Goal: Task Accomplishment & Management: Use online tool/utility

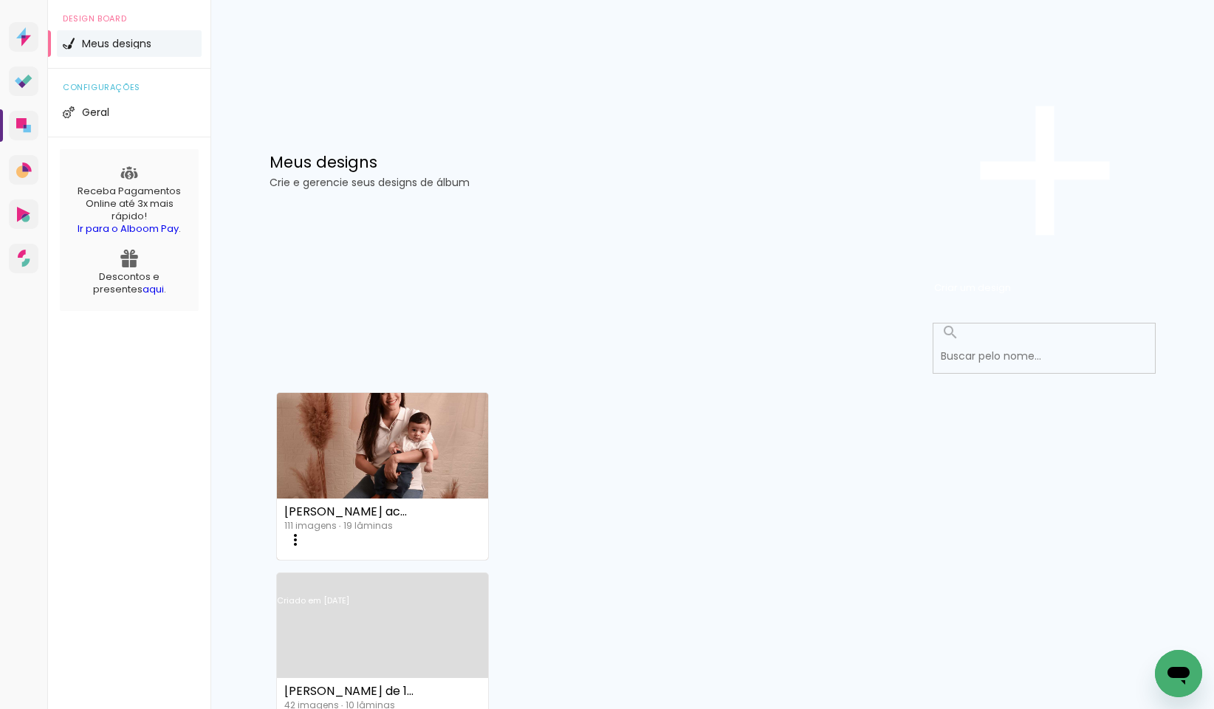
click at [304, 531] on iron-icon at bounding box center [296, 540] width 18 height 18
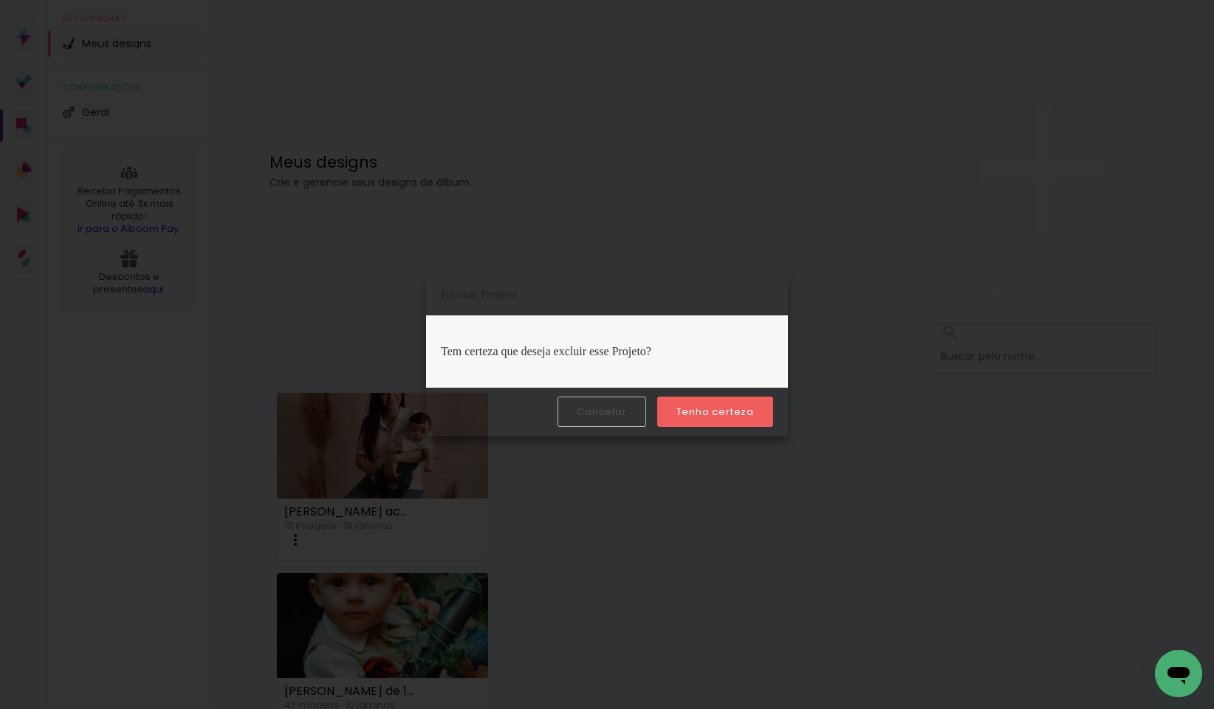
click at [0, 0] on slot "Tenho certeza" at bounding box center [0, 0] width 0 height 0
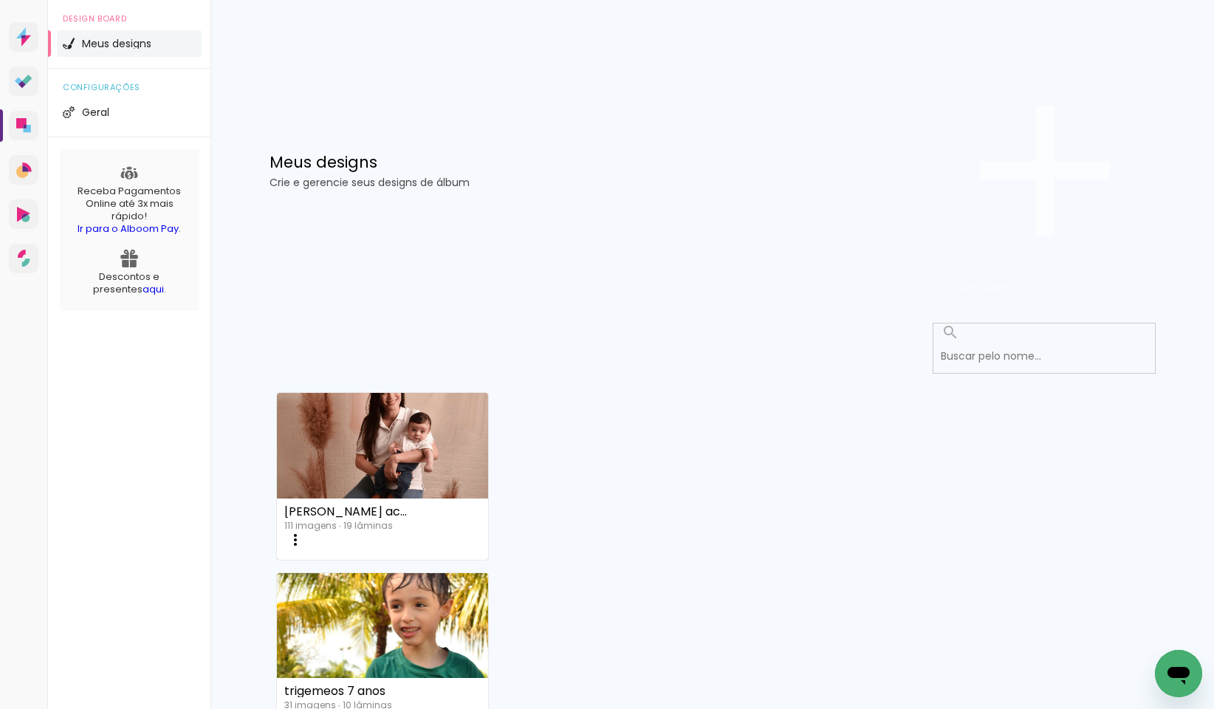
click at [1011, 281] on span "Criar um design" at bounding box center [972, 288] width 77 height 14
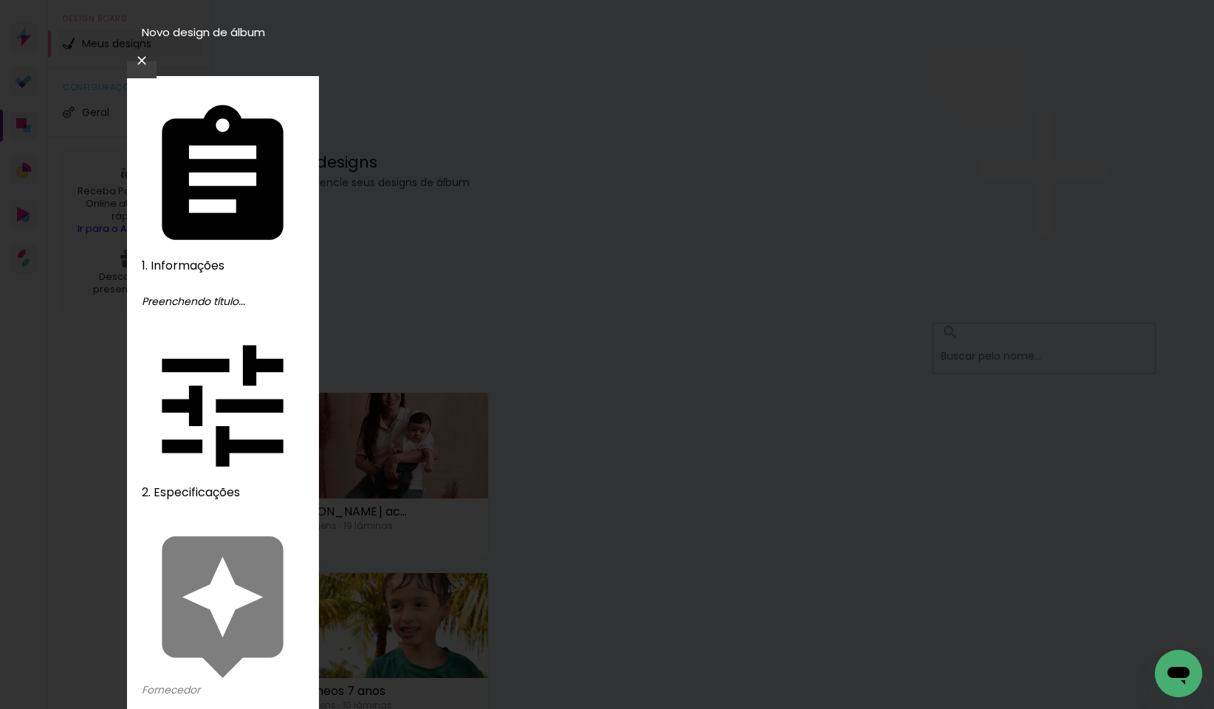
type input "[PERSON_NAME]"
type paper-input "[PERSON_NAME]"
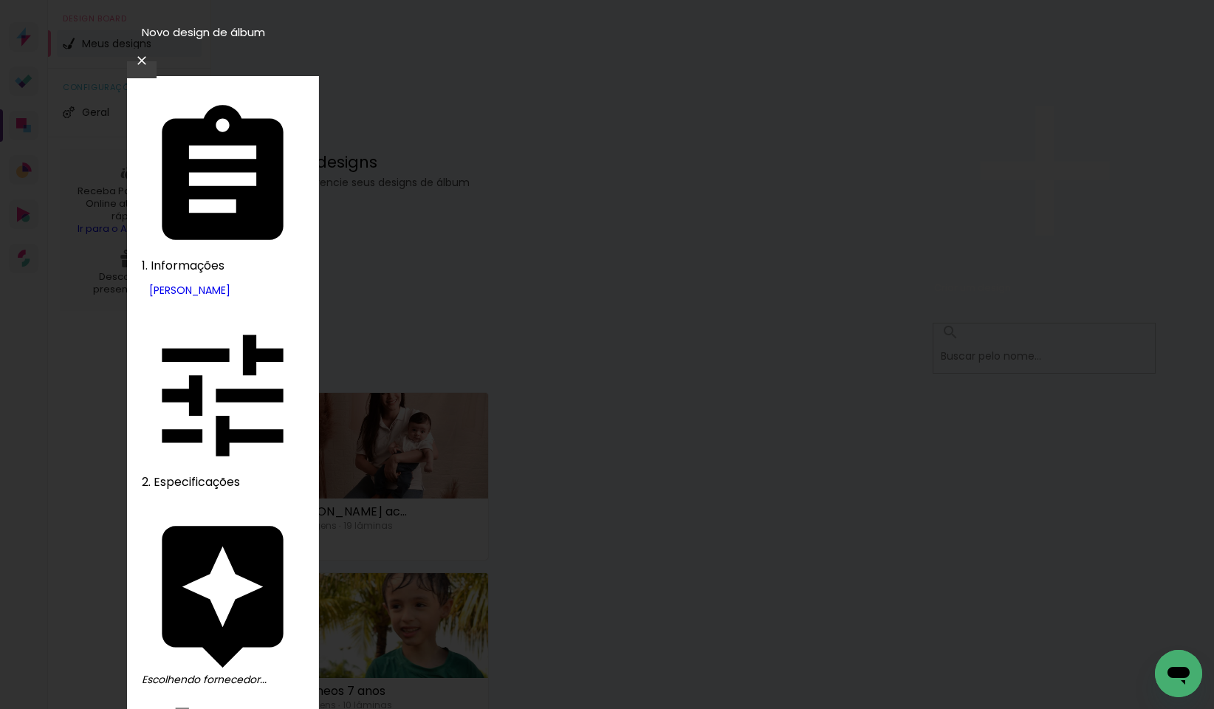
type input "lum"
type paper-input "lum"
click at [0, 0] on slot "Avançar" at bounding box center [0, 0] width 0 height 0
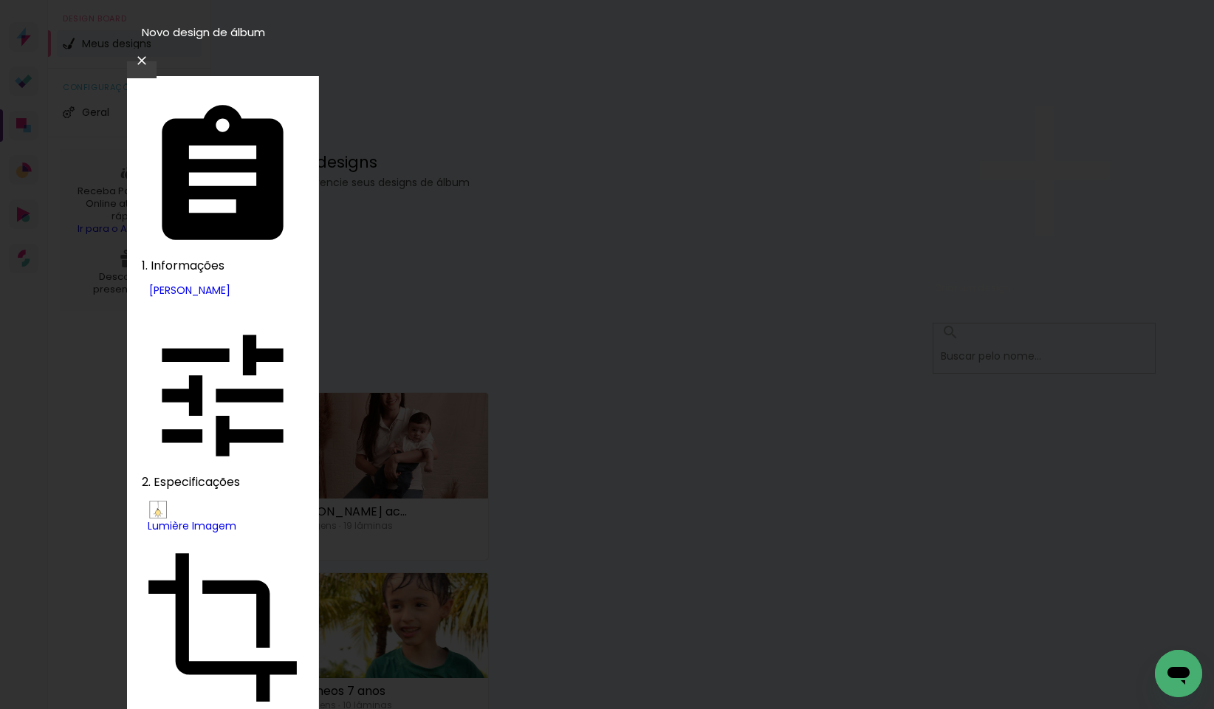
click at [641, 264] on paper-item "Nuit" at bounding box center [667, 252] width 53 height 21
type input "Nuit"
click at [0, 0] on slot "Avançar" at bounding box center [0, 0] width 0 height 0
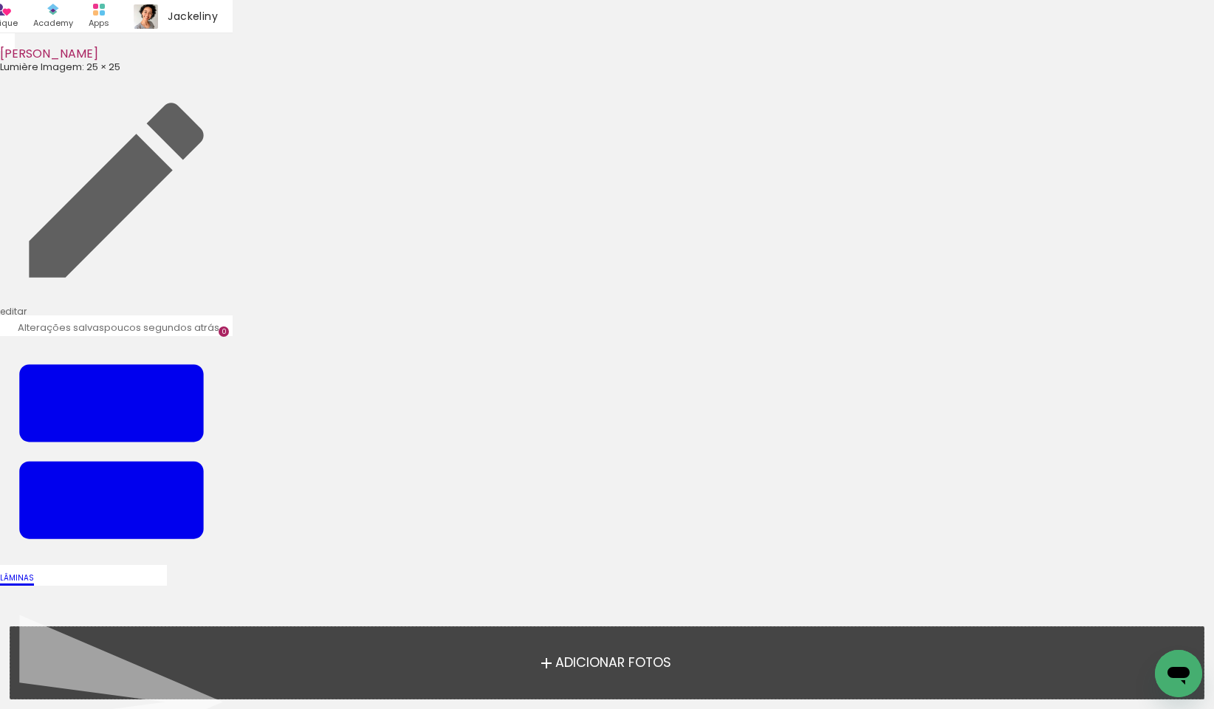
click at [619, 665] on span "Adicionar Fotos" at bounding box center [613, 662] width 116 height 13
click at [0, 0] on input "file" at bounding box center [0, 0] width 0 height 0
click at [600, 670] on span "Adicionar Fotos" at bounding box center [613, 662] width 116 height 13
click at [0, 0] on input "file" at bounding box center [0, 0] width 0 height 0
